Goal: Task Accomplishment & Management: Manage account settings

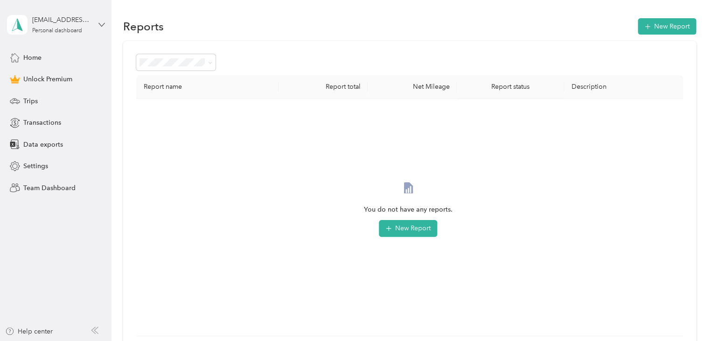
click at [100, 21] on icon at bounding box center [101, 24] width 7 height 7
click at [34, 77] on div "Log out" at bounding box center [105, 76] width 183 height 16
